Goal: Task Accomplishment & Management: Manage account settings

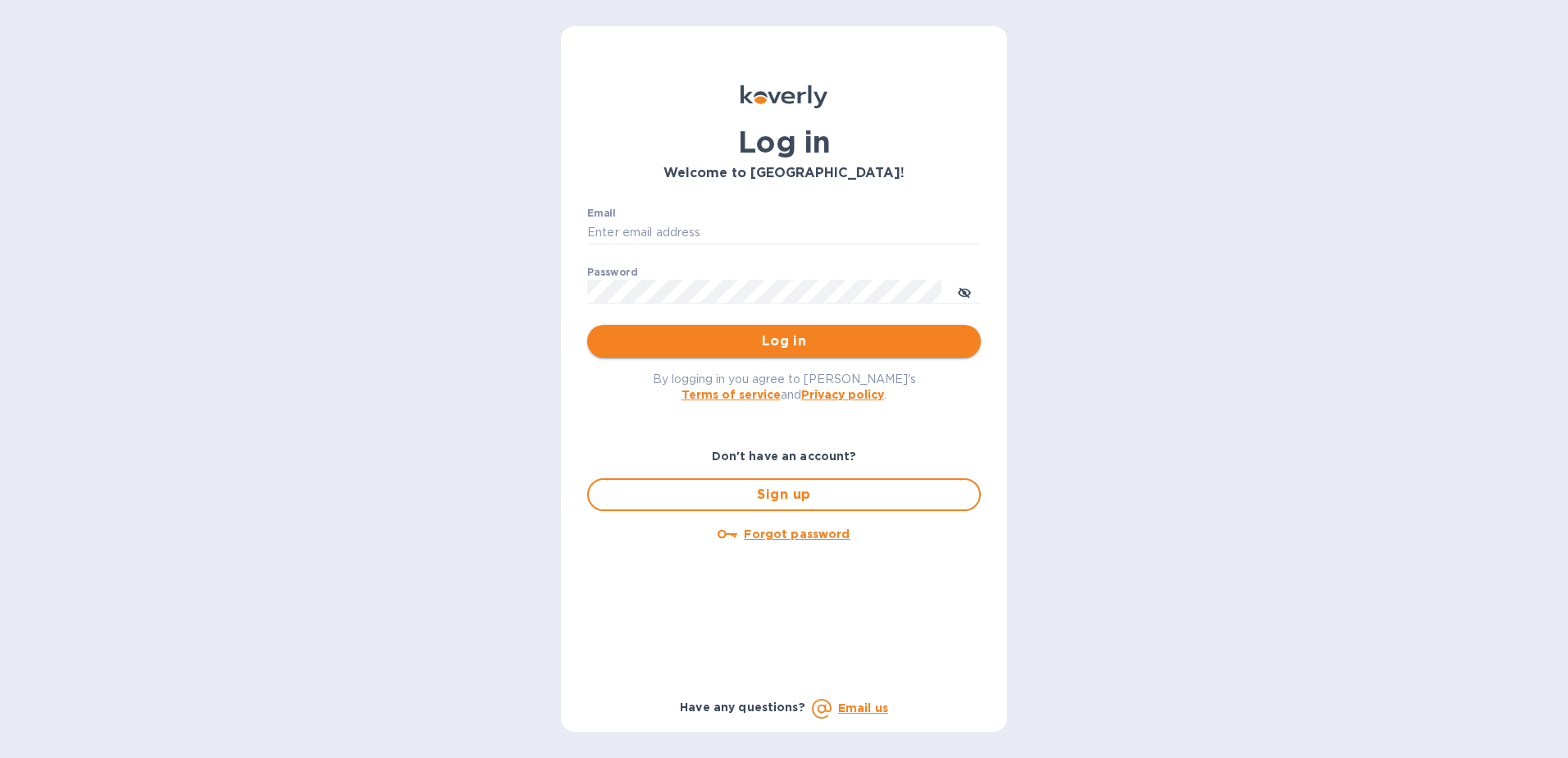
type input "pablo.medina@shipspry.com"
click at [774, 329] on button "Log in" at bounding box center [784, 341] width 394 height 33
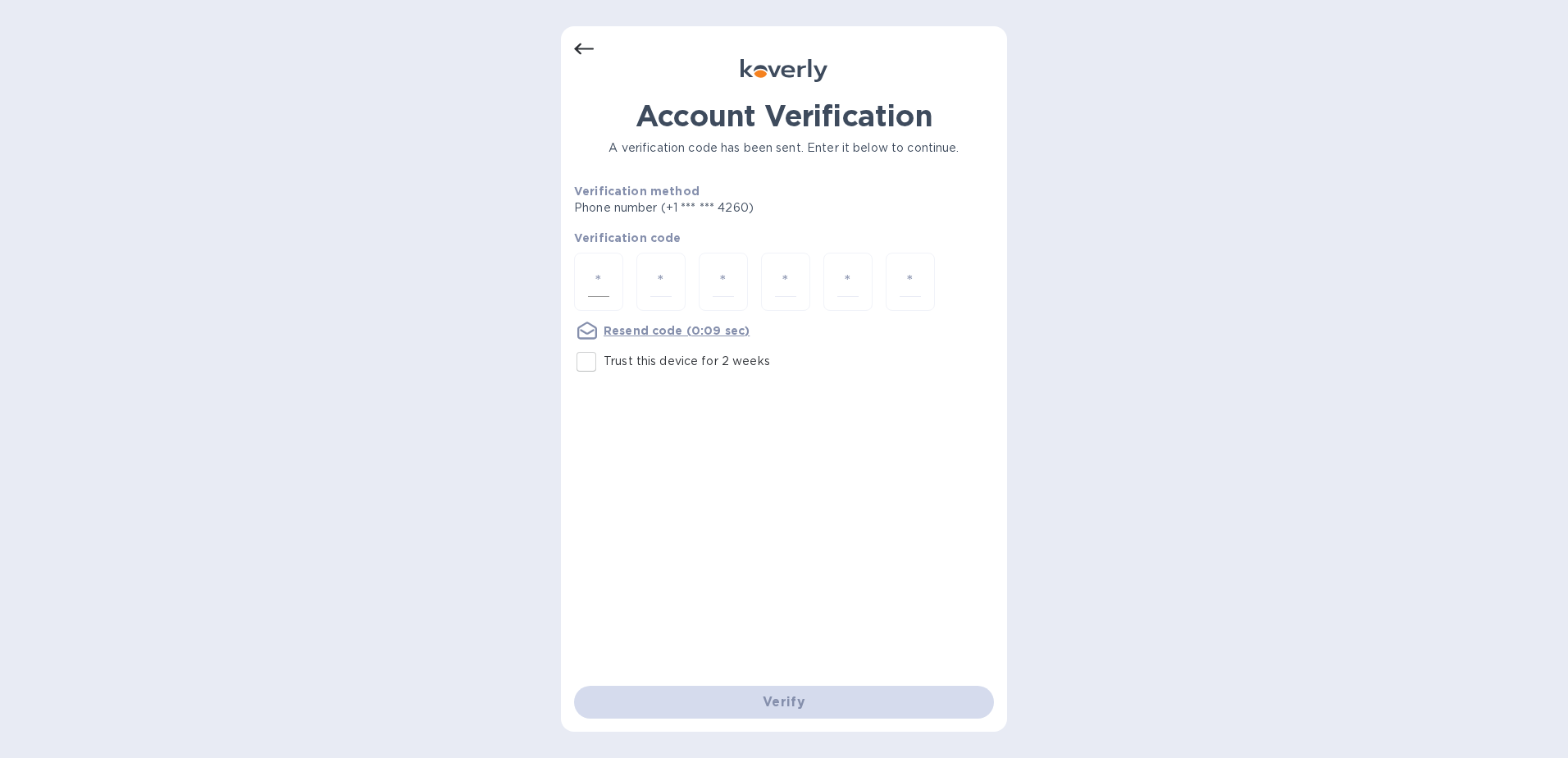
click at [608, 278] on input "number" at bounding box center [598, 281] width 21 height 30
type input "7"
type input "9"
type input "6"
type input "1"
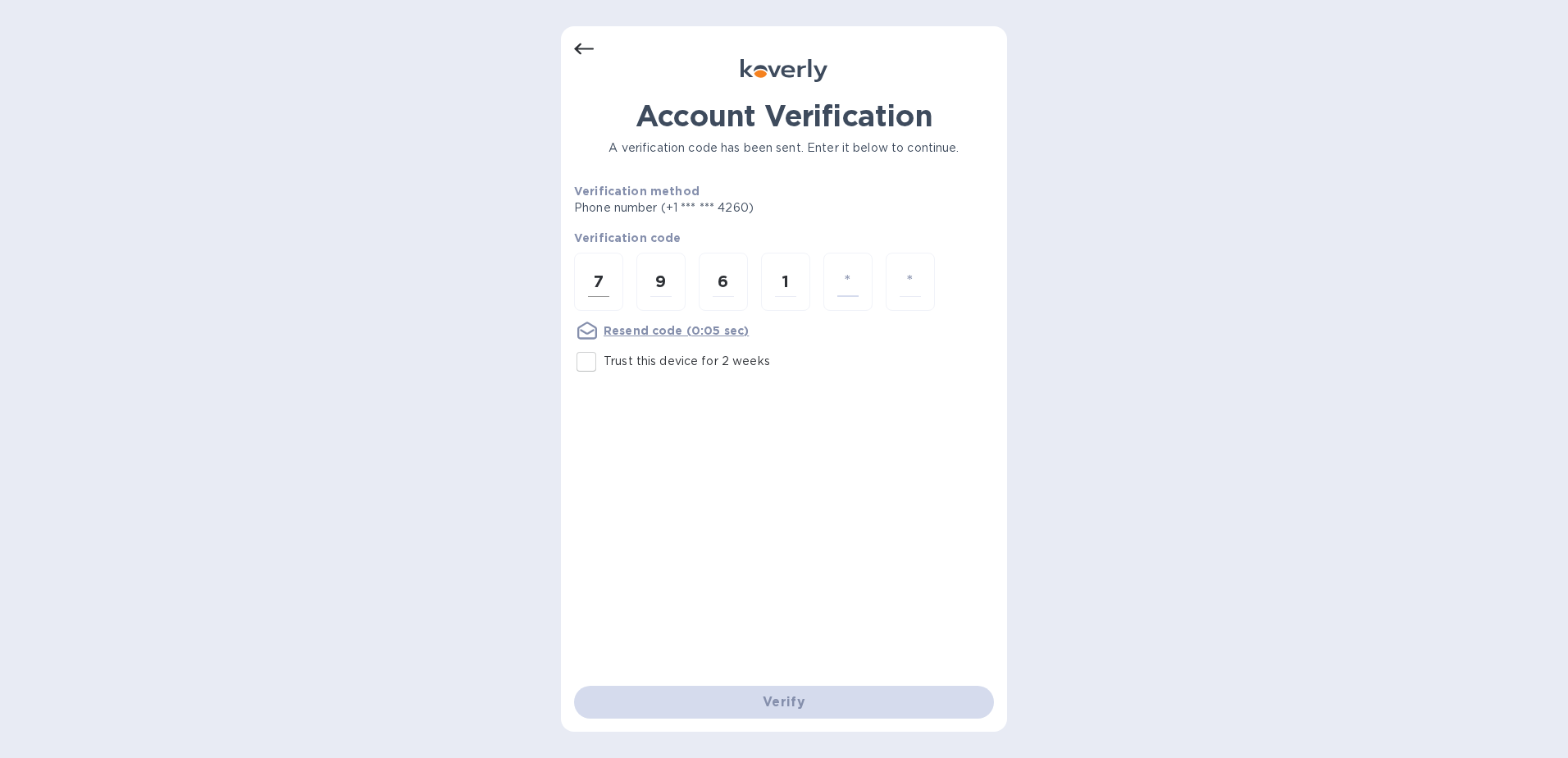
type input "2"
type input "8"
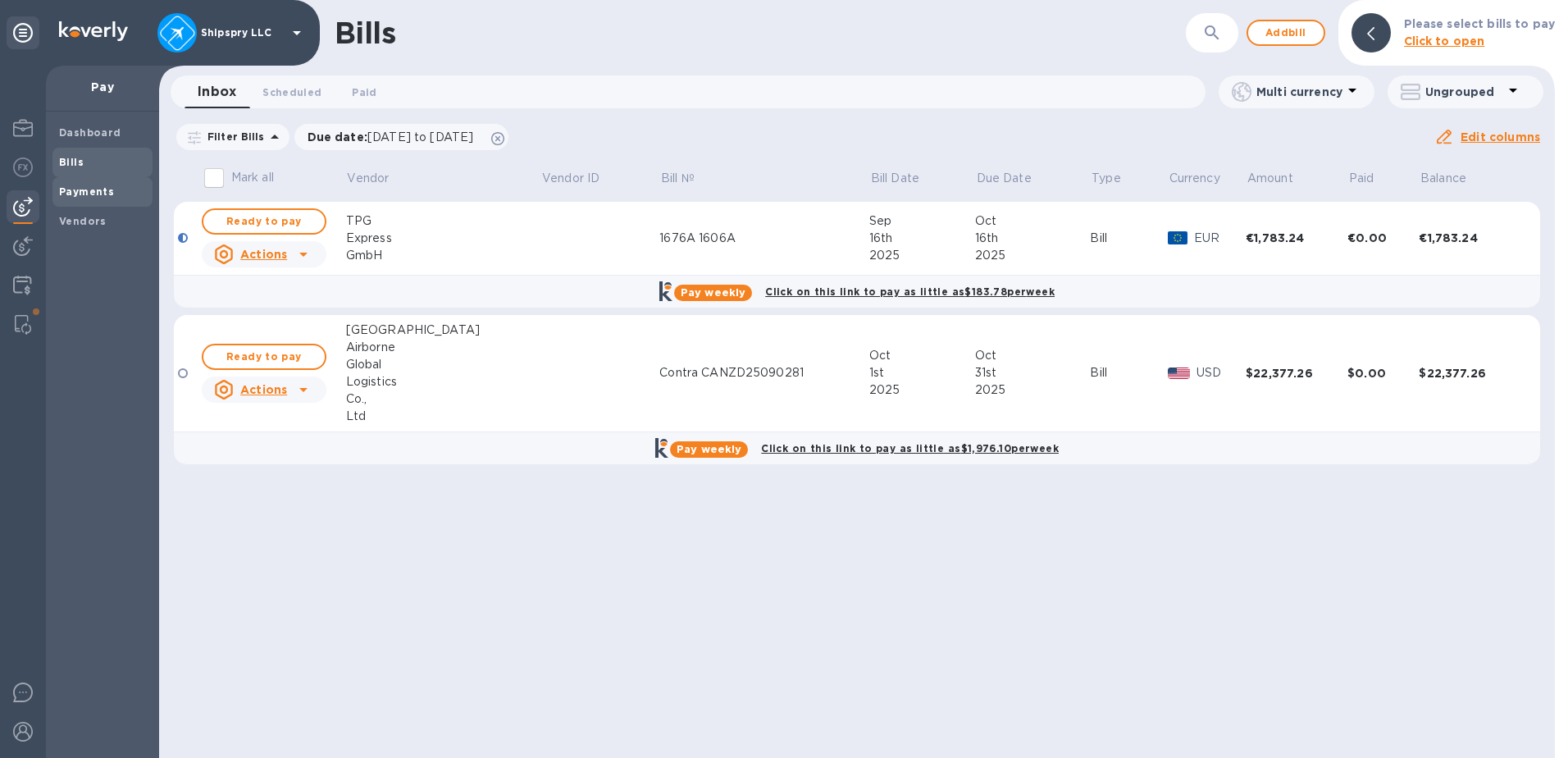
click at [93, 200] on div "Payments" at bounding box center [103, 192] width 100 height 29
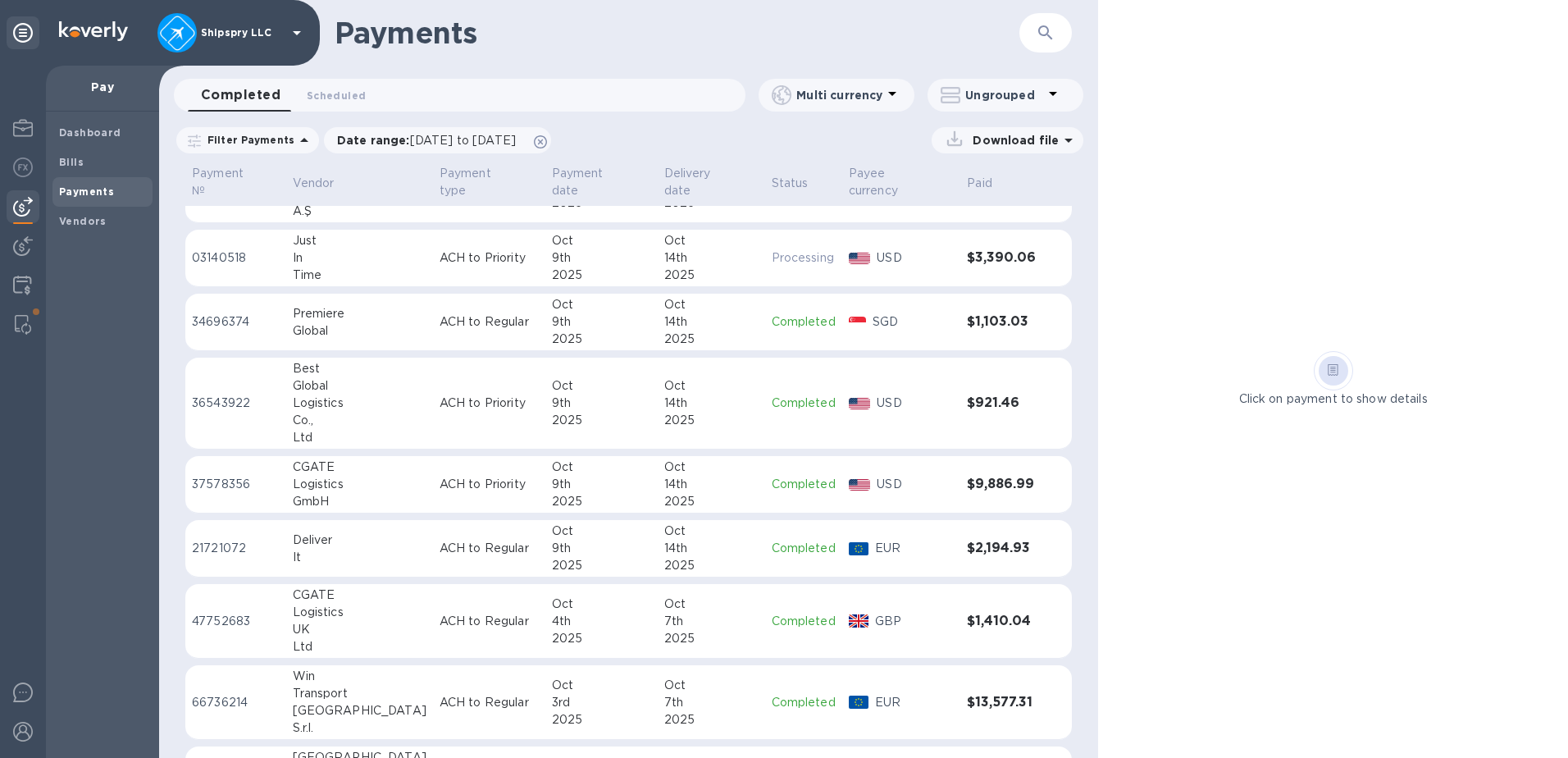
scroll to position [164, 0]
